Goal: Information Seeking & Learning: Find contact information

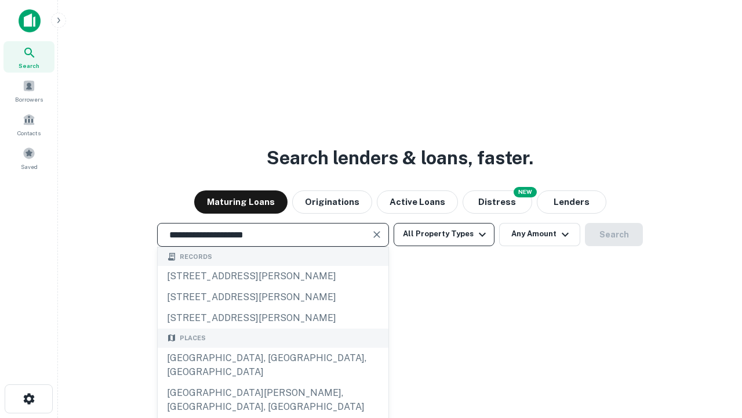
click at [273, 382] on div "Santa Monica, CA, USA" at bounding box center [273, 364] width 231 height 35
type input "**********"
click at [444, 234] on button "All Property Types" at bounding box center [444, 234] width 101 height 23
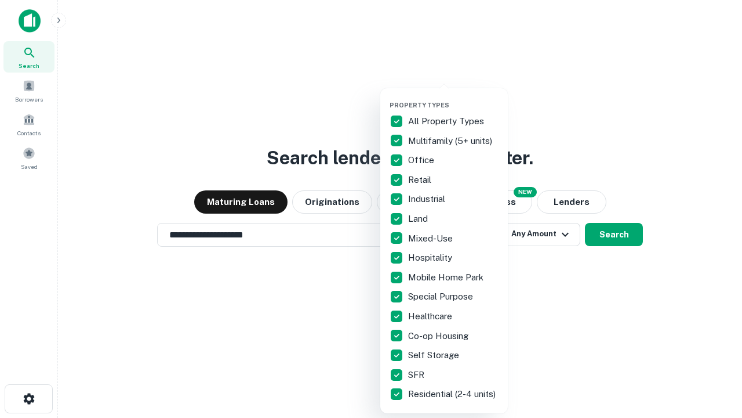
click at [454, 97] on button "button" at bounding box center [454, 97] width 128 height 1
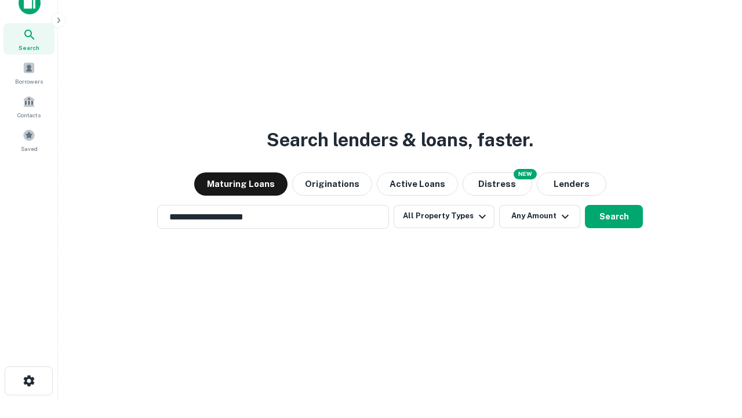
scroll to position [7, 140]
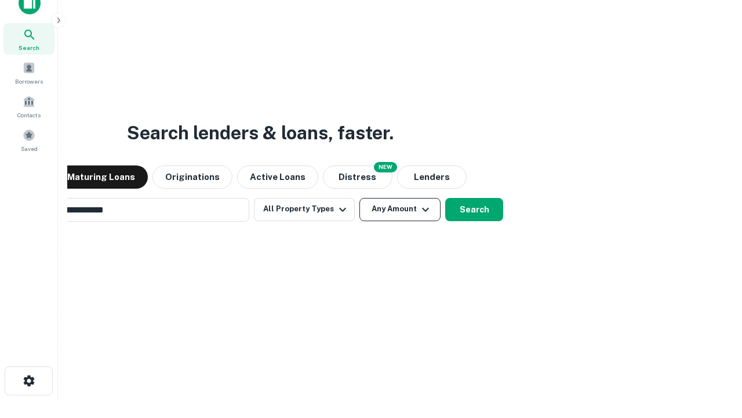
click at [360, 198] on button "Any Amount" at bounding box center [400, 209] width 81 height 23
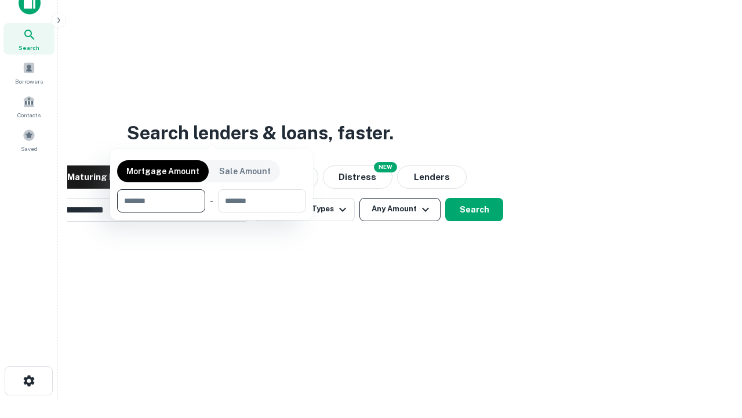
scroll to position [19, 0]
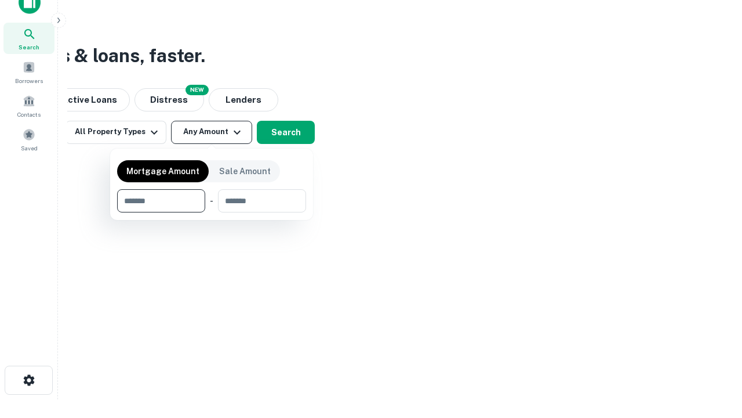
type input "*******"
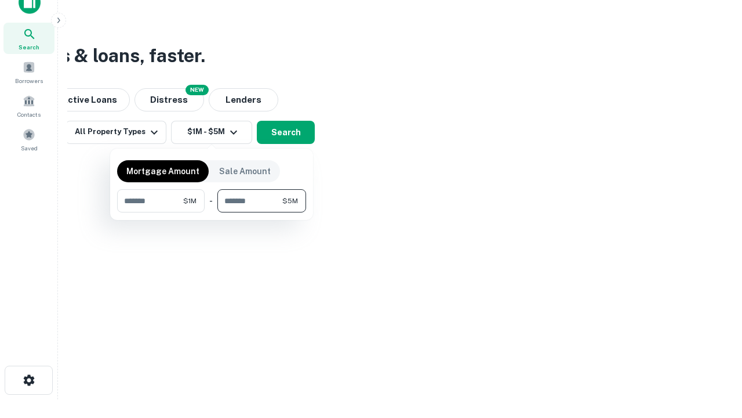
type input "*******"
click at [212, 212] on button "button" at bounding box center [211, 212] width 189 height 1
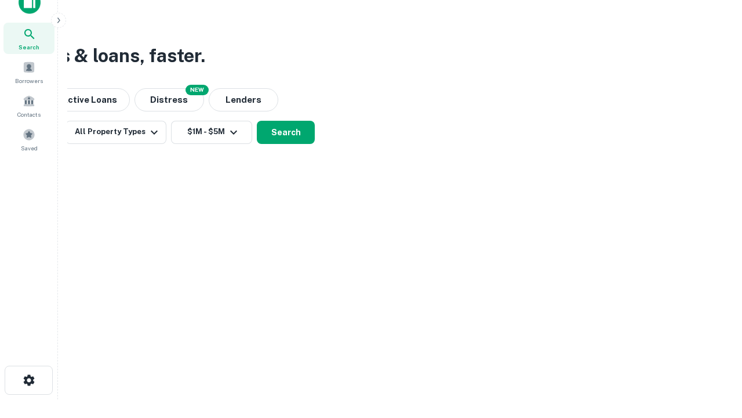
scroll to position [7, 214]
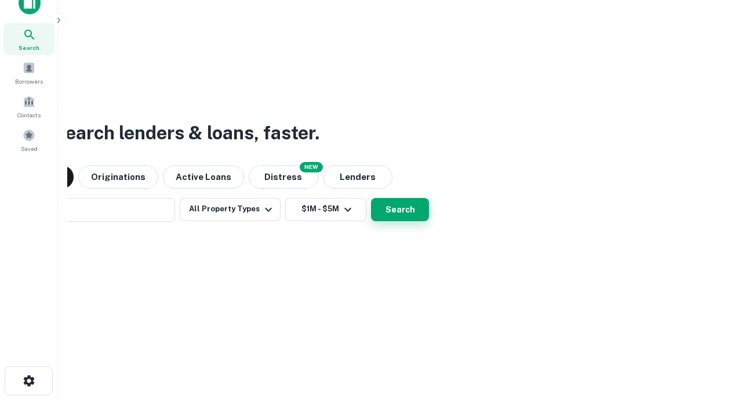
click at [371, 198] on button "Search" at bounding box center [400, 209] width 58 height 23
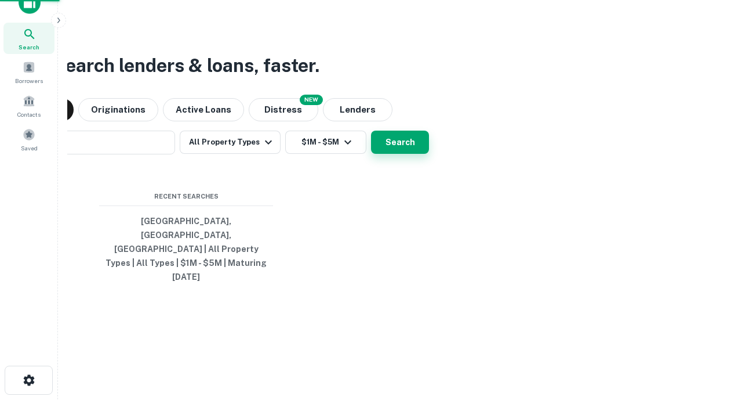
scroll to position [31, 328]
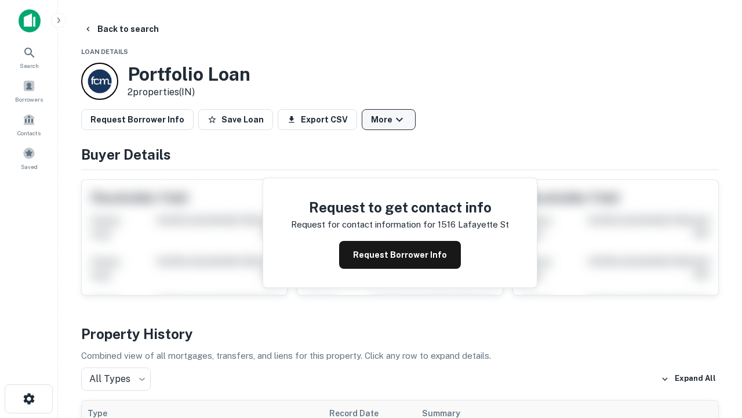
click at [389, 119] on button "More" at bounding box center [389, 119] width 54 height 21
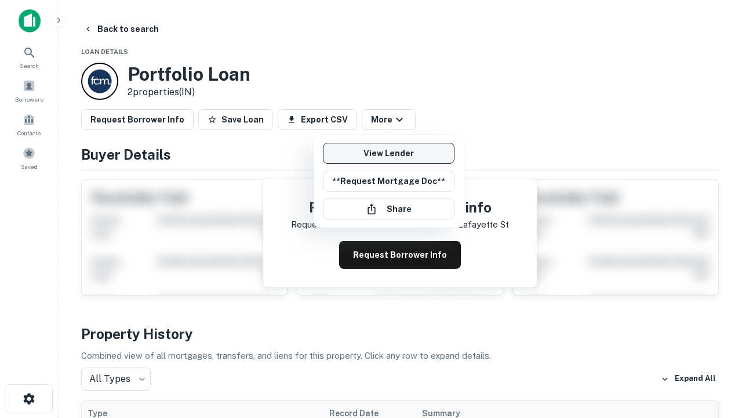
click at [389, 153] on link "View Lender" at bounding box center [389, 153] width 132 height 21
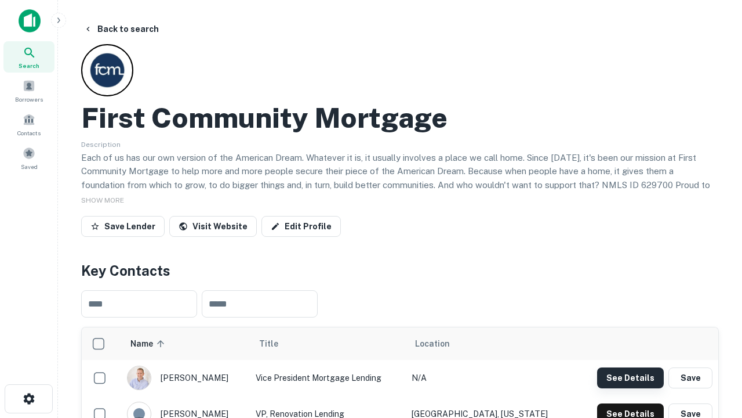
click at [630, 377] on button "See Details" at bounding box center [630, 377] width 67 height 21
